Goal: Information Seeking & Learning: Learn about a topic

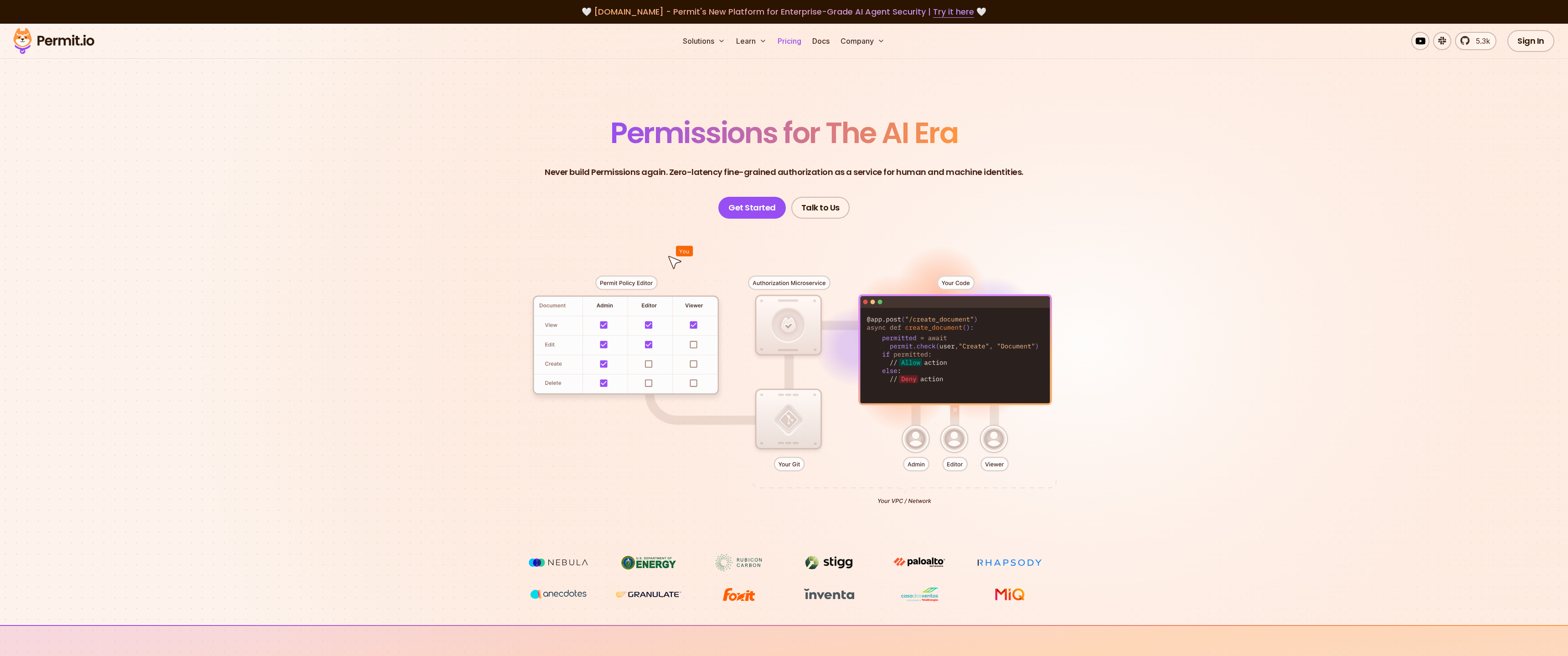
click at [787, 43] on link "Pricing" at bounding box center [789, 41] width 31 height 18
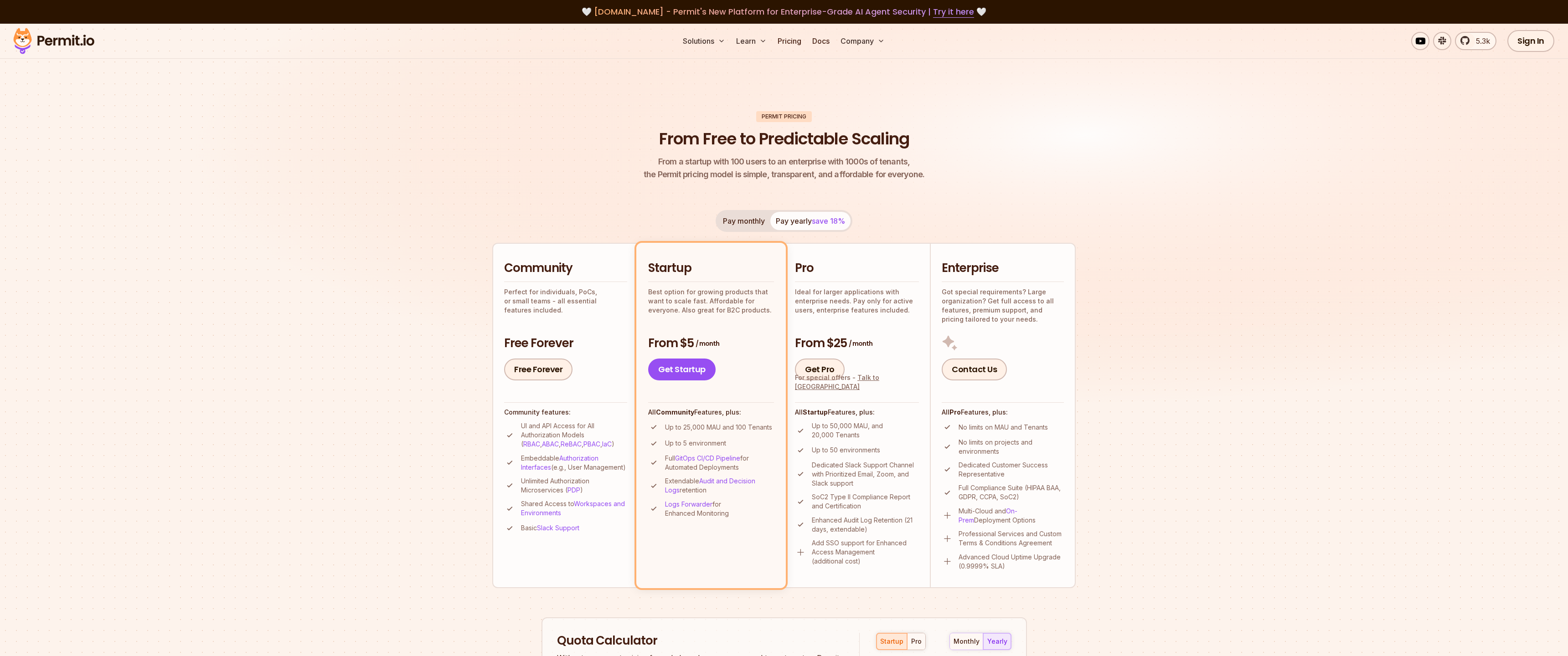
drag, startPoint x: 751, startPoint y: 415, endPoint x: 750, endPoint y: 538, distance: 123.0
click at [750, 538] on li "Startup Best option for growing products that want to scale fast. Affordable fo…" at bounding box center [711, 415] width 149 height 345
click at [750, 538] on li "Startup Best option for growing products that want to scale fast. Affordable fo…" at bounding box center [711, 415] width 149 height 345
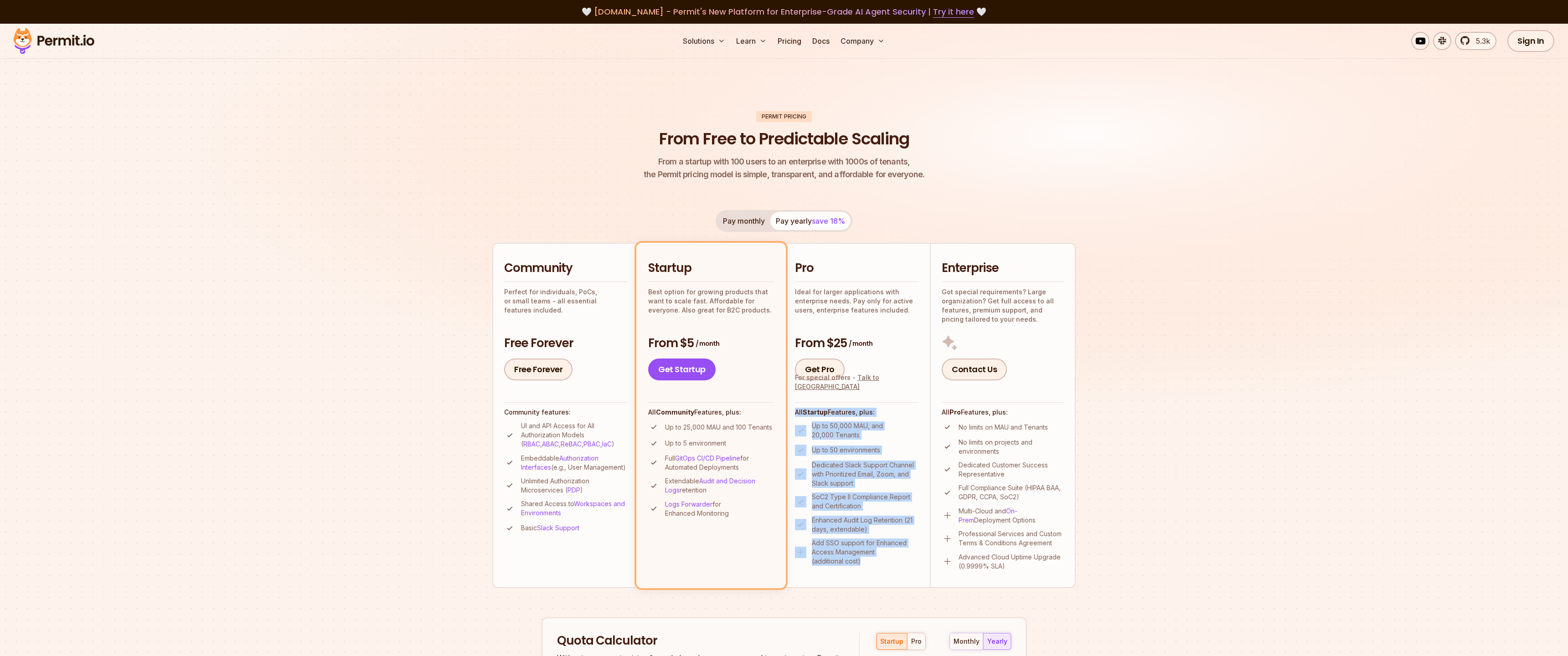
drag, startPoint x: 902, startPoint y: 406, endPoint x: 854, endPoint y: 576, distance: 176.6
click at [854, 577] on li "Pro Ideal for larger applications with enterprise needs. Pay only for active us…" at bounding box center [857, 415] width 146 height 345
click at [854, 576] on li "Pro Ideal for larger applications with enterprise needs. Pay only for active us…" at bounding box center [857, 415] width 146 height 345
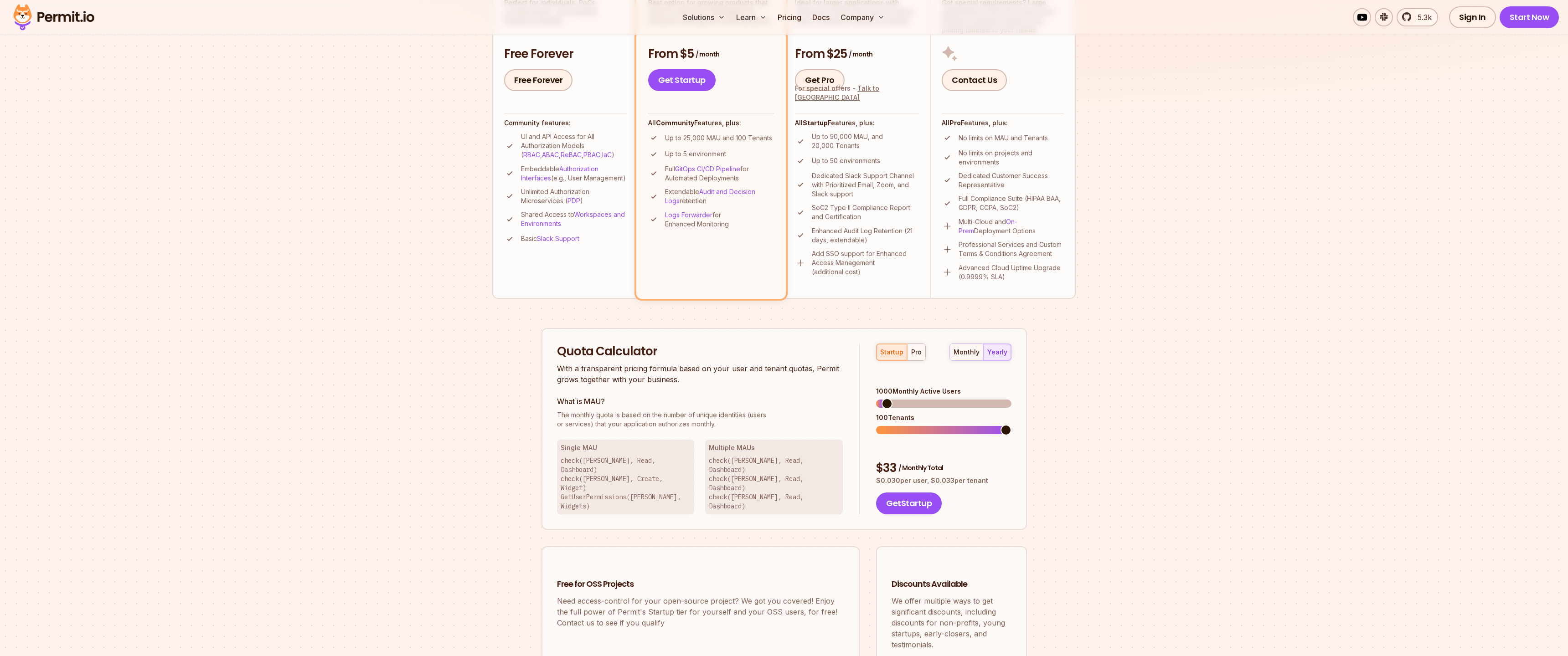
scroll to position [318, 0]
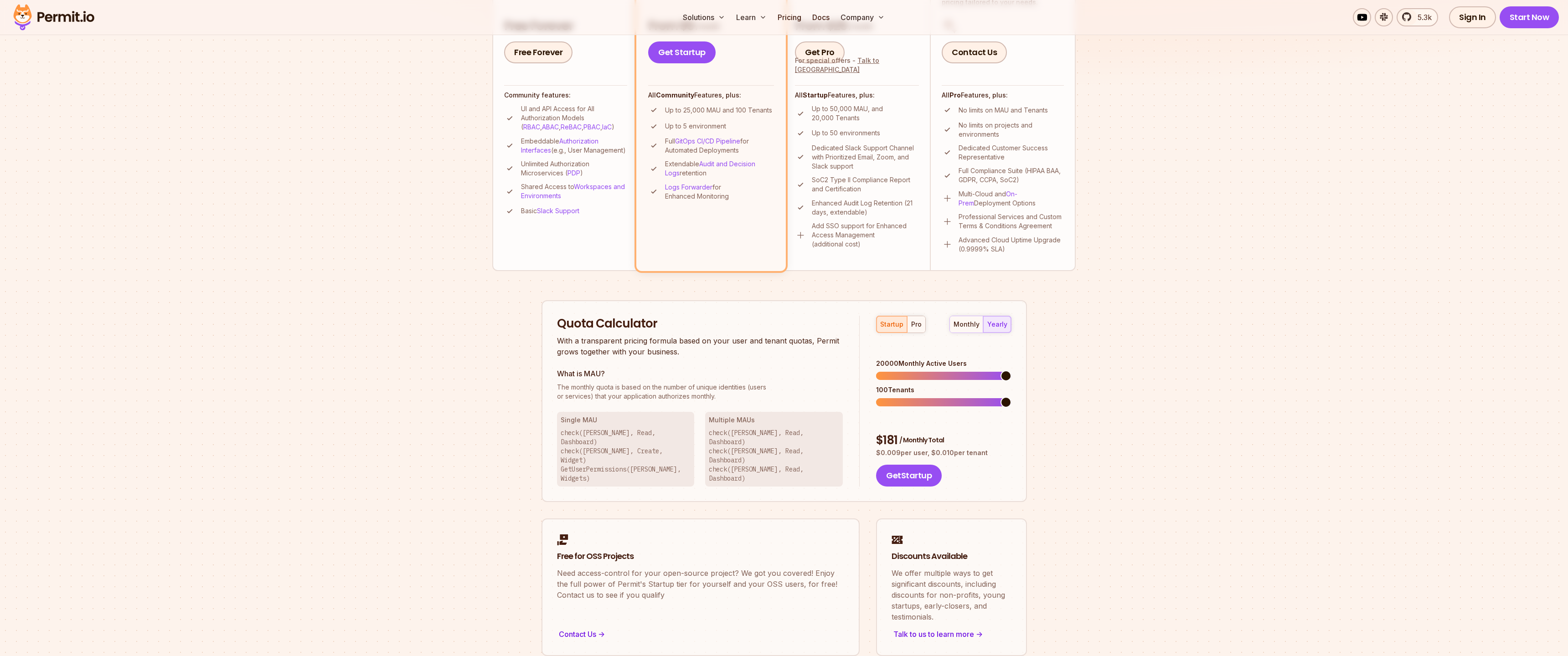
click at [1011, 370] on span at bounding box center [1005, 375] width 11 height 11
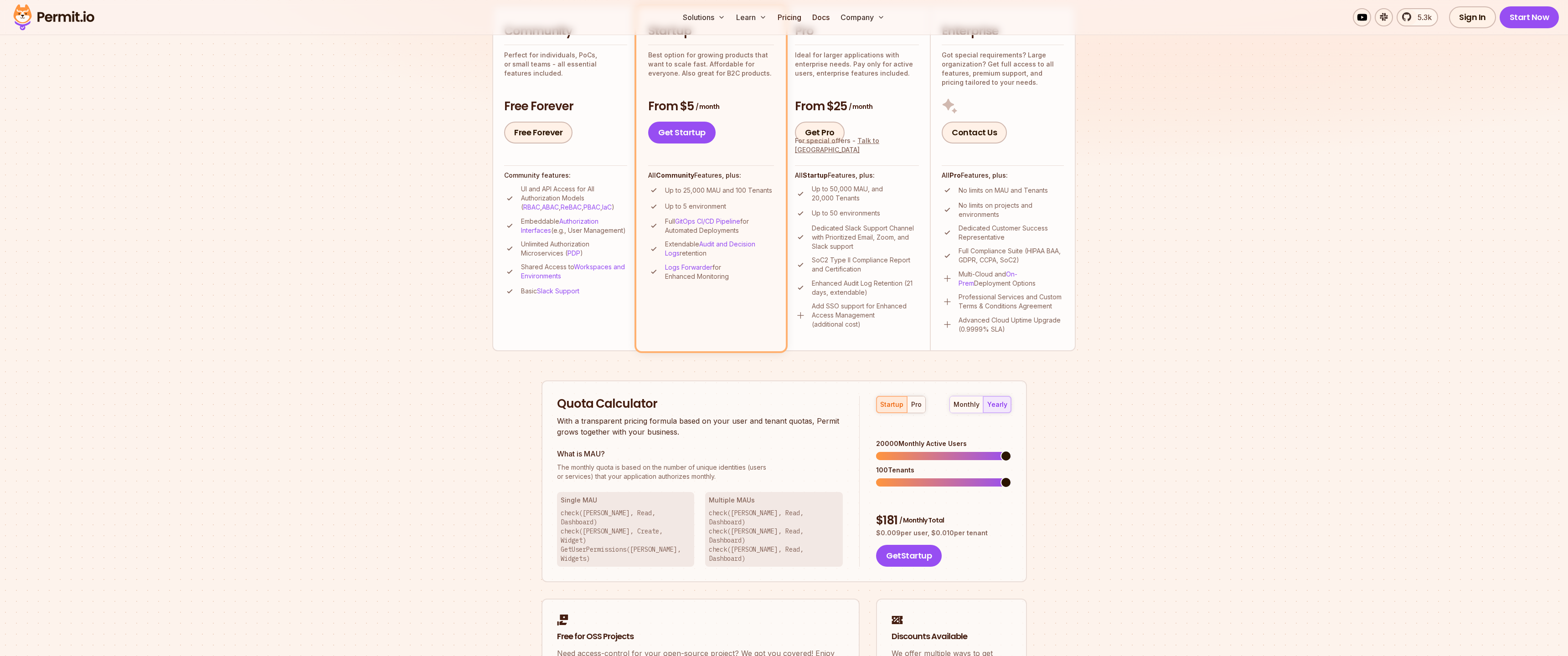
scroll to position [218, 0]
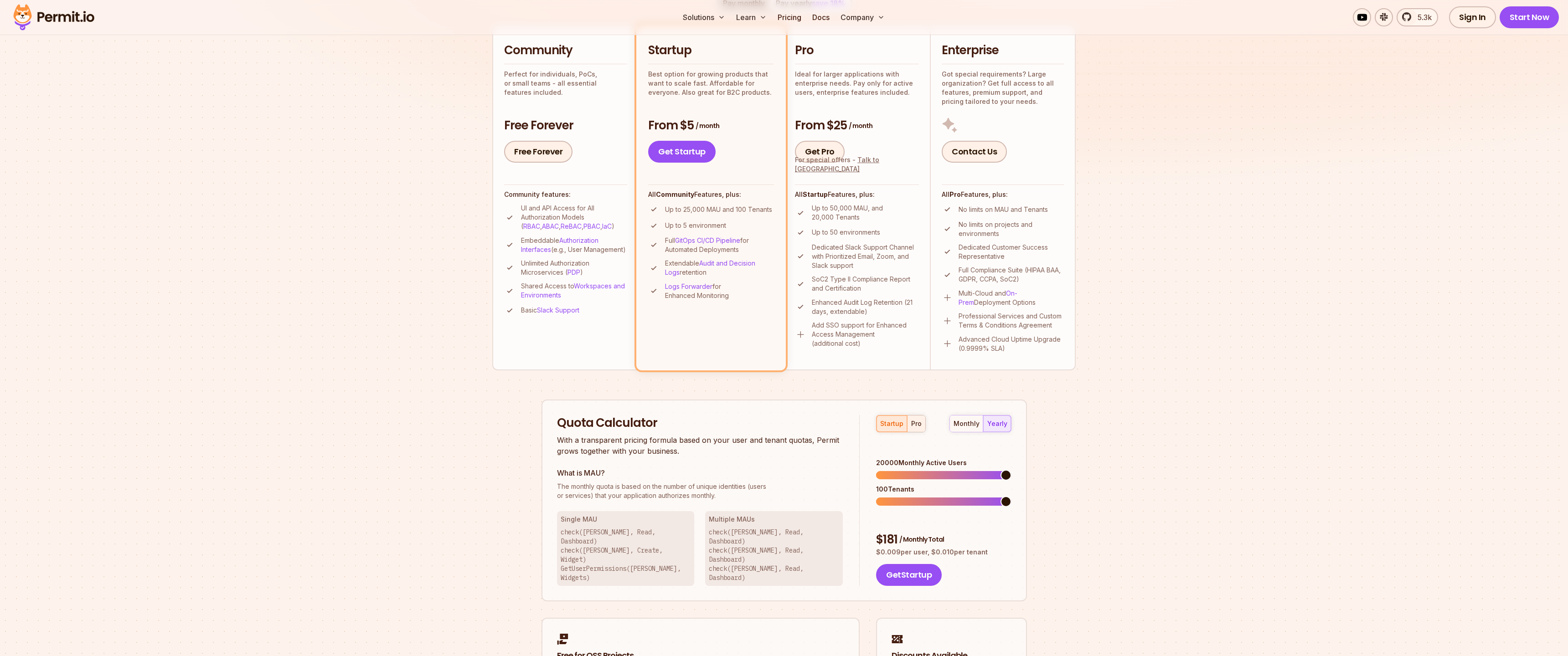
click at [907, 427] on button "pro" at bounding box center [916, 424] width 18 height 17
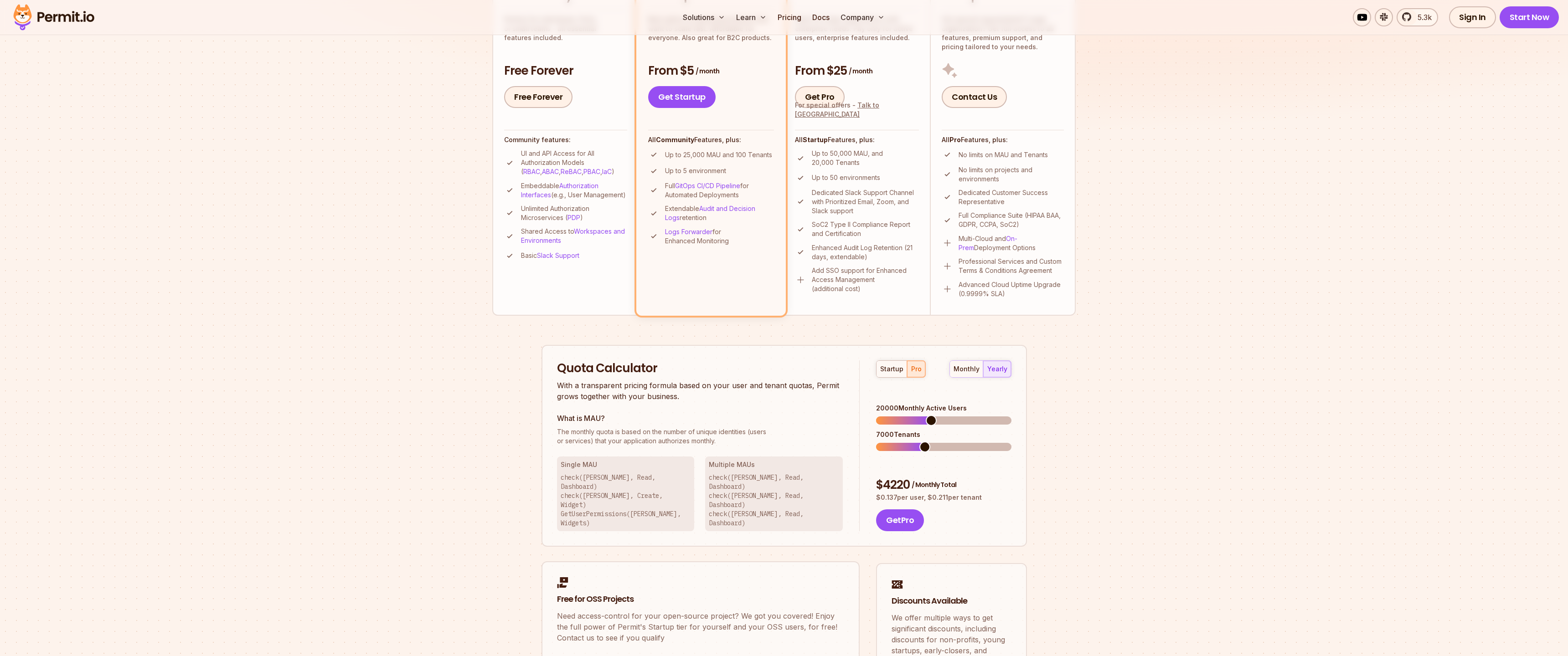
scroll to position [260, 0]
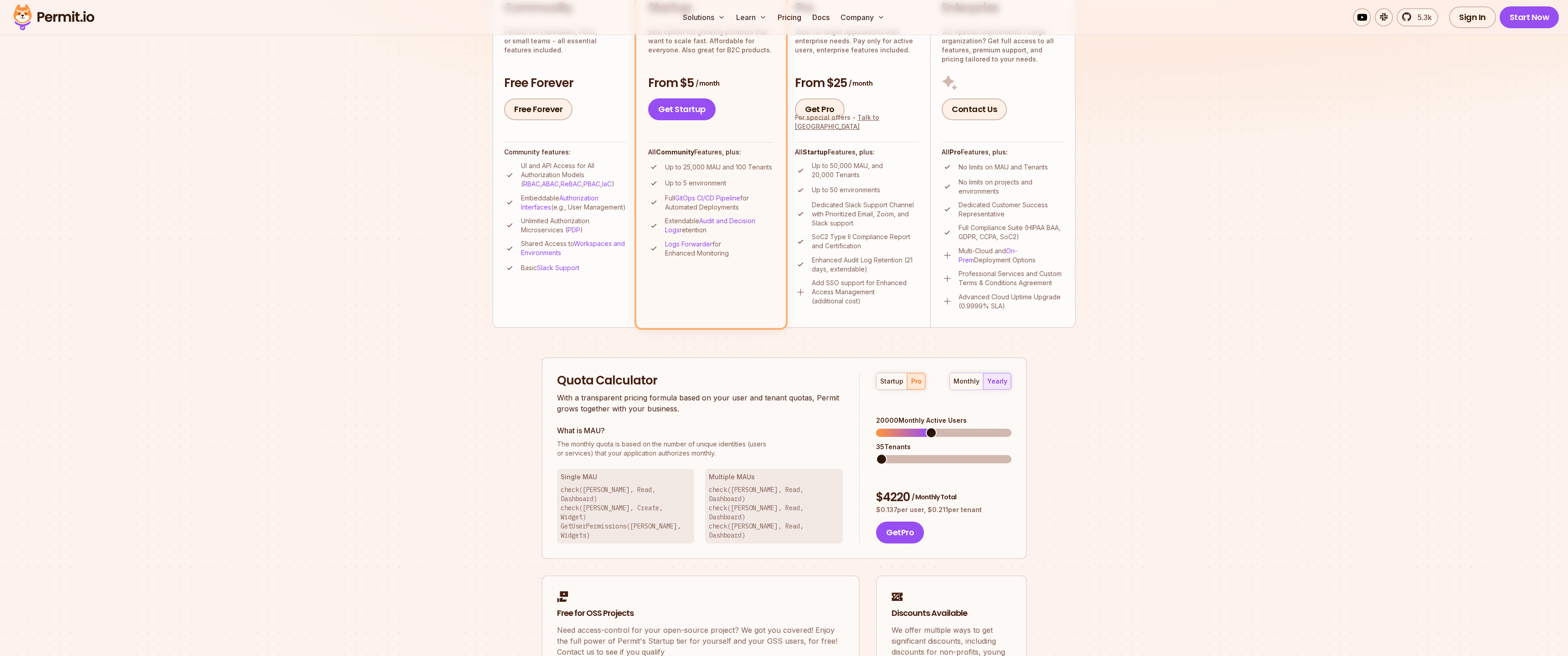
click at [876, 454] on span at bounding box center [881, 459] width 11 height 11
click at [668, 451] on p "The monthly quota is based on the number of unique identities (users or service…" at bounding box center [700, 449] width 286 height 18
